Goal: Task Accomplishment & Management: Use online tool/utility

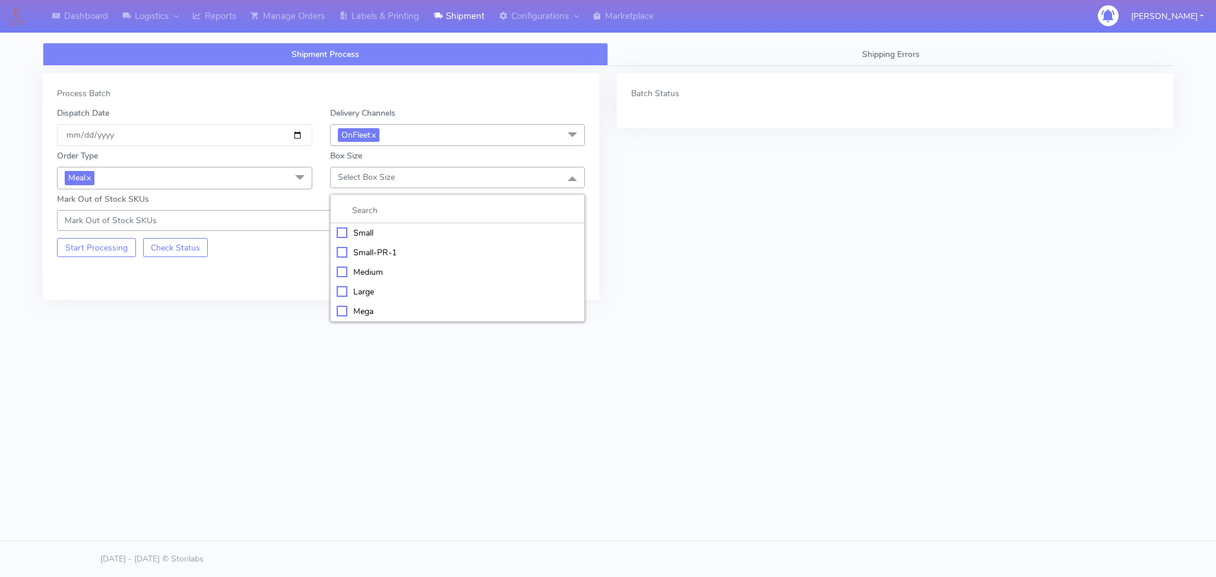
click at [354, 235] on div "Small" at bounding box center [458, 233] width 242 height 12
click at [71, 248] on button "Start Processing" at bounding box center [96, 247] width 79 height 19
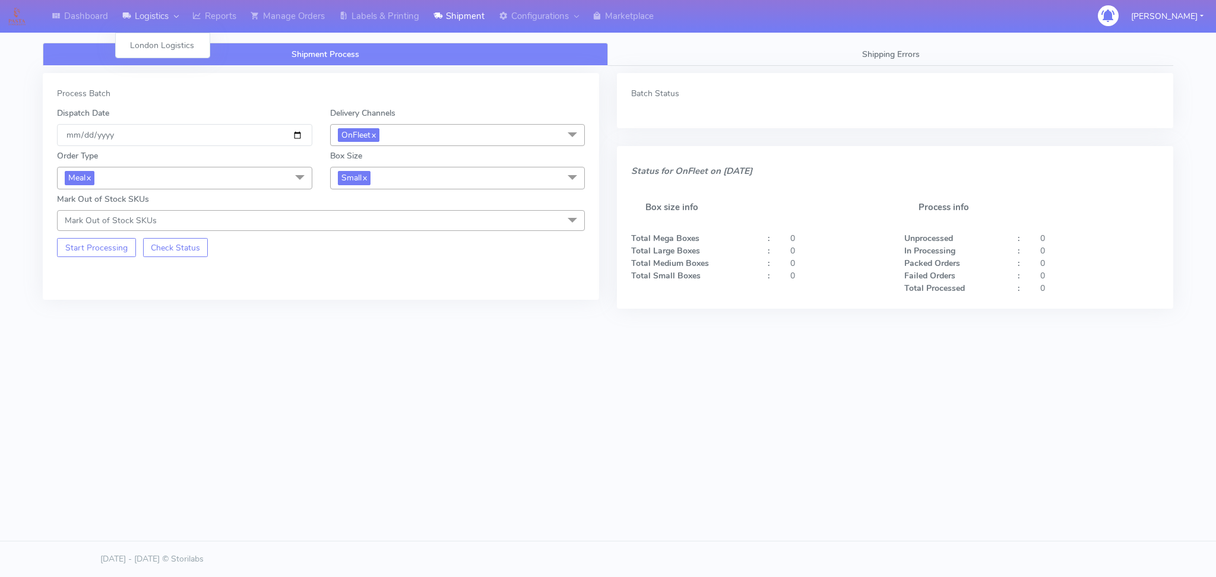
click at [147, 23] on link "Logistics" at bounding box center [150, 16] width 70 height 33
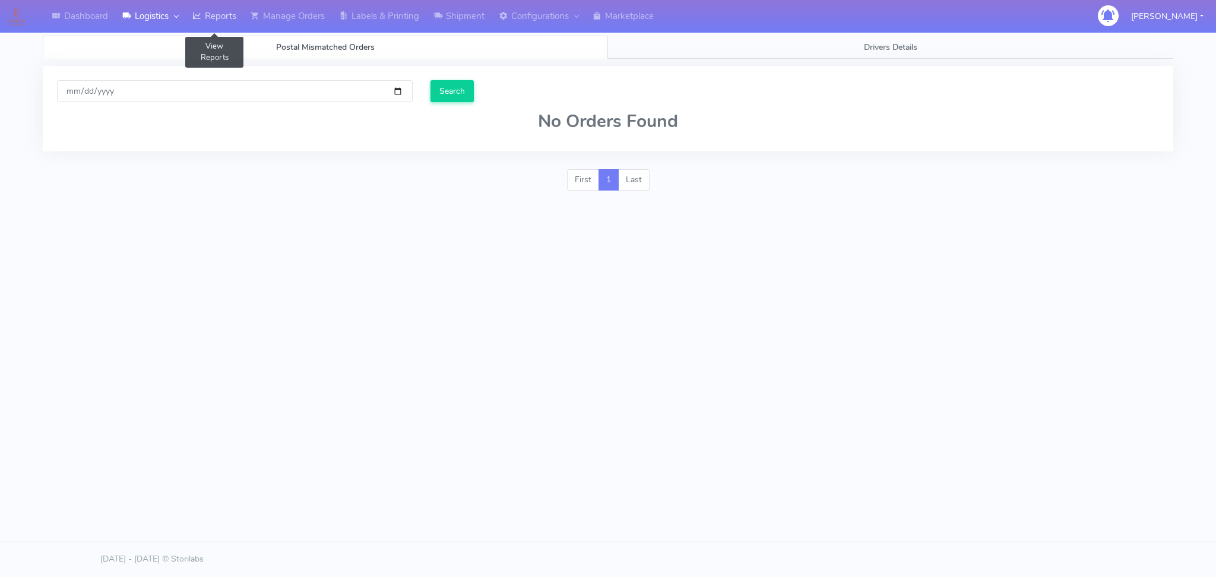
click at [218, 26] on link "Reports" at bounding box center [214, 16] width 58 height 33
